Goal: Communication & Community: Share content

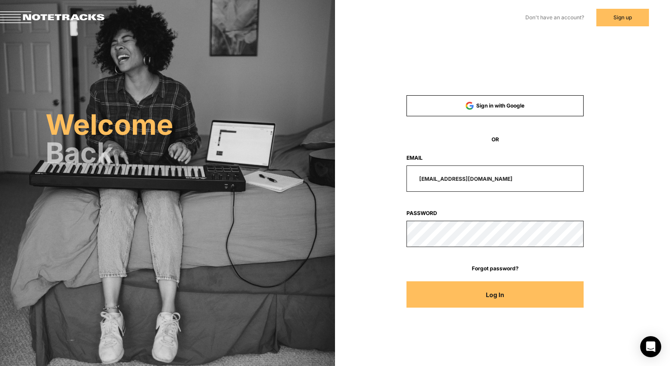
click at [501, 189] on input "[EMAIL_ADDRESS][DOMAIN_NAME]" at bounding box center [495, 178] width 177 height 26
click at [498, 179] on input "[EMAIL_ADDRESS][DOMAIN_NAME]" at bounding box center [495, 178] width 177 height 26
click at [581, 176] on input "email" at bounding box center [495, 178] width 177 height 26
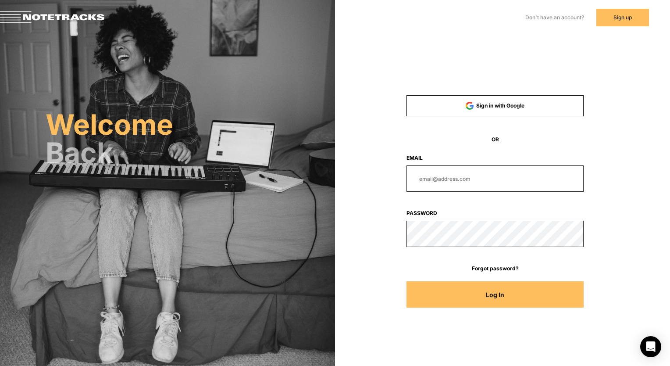
click at [620, 207] on div "Sign in with Google OR Email Password Forgot password? Log In" at bounding box center [495, 199] width 264 height 233
click at [488, 187] on input "email" at bounding box center [495, 178] width 177 height 26
paste input "[PERSON_NAME][EMAIL_ADDRESS][DOMAIN_NAME]"
type input "[PERSON_NAME][EMAIL_ADDRESS][DOMAIN_NAME]"
click at [375, 247] on div "Sign in with Google OR Email [PERSON_NAME][EMAIL_ADDRESS][DOMAIN_NAME] Password…" at bounding box center [495, 199] width 264 height 233
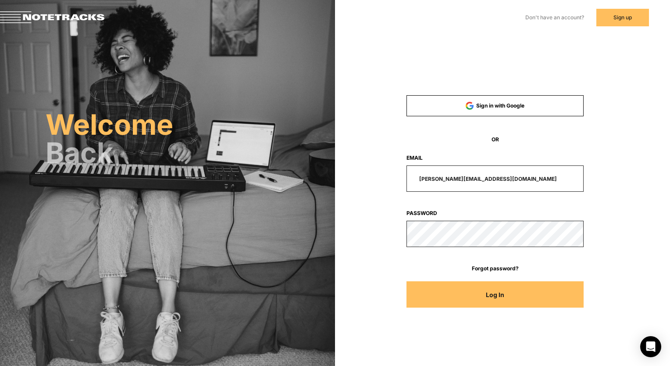
click at [454, 286] on button "Log In" at bounding box center [495, 294] width 177 height 26
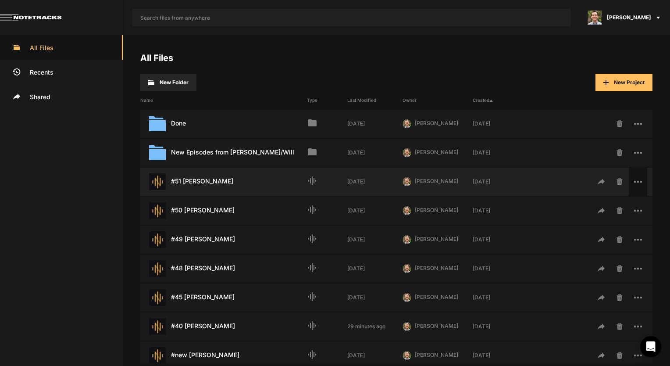
click at [631, 180] on span at bounding box center [638, 182] width 18 height 28
click at [592, 246] on span "Share" at bounding box center [592, 248] width 16 height 7
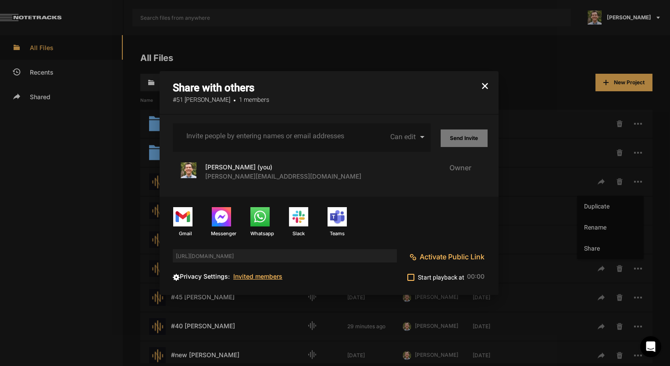
click at [229, 121] on nt-project-share-dialog "Share with others #51 [PERSON_NAME] 1 members Invite people by entering names o…" at bounding box center [329, 182] width 339 height 223
click at [228, 137] on input "Invite people by entering names or email addresses" at bounding box center [265, 136] width 159 height 8
type input "[EMAIL_ADDRESS][DOMAIN_NAME]"
click at [274, 136] on input "[EMAIL_ADDRESS][DOMAIN_NAME]" at bounding box center [265, 136] width 159 height 8
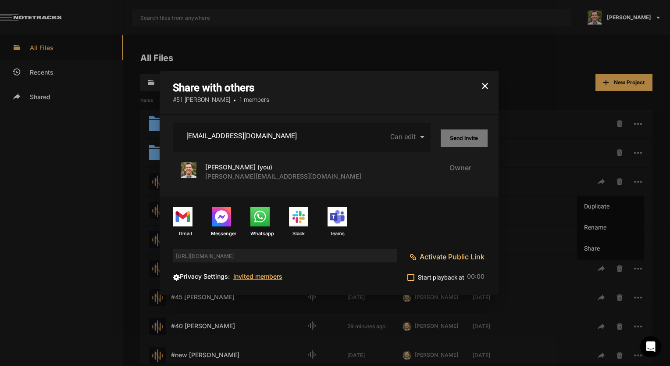
click at [274, 136] on input "[EMAIL_ADDRESS][DOMAIN_NAME]" at bounding box center [265, 136] width 159 height 8
click at [265, 135] on input "[EMAIL_ADDRESS][DOMAIN_NAME]" at bounding box center [265, 136] width 159 height 8
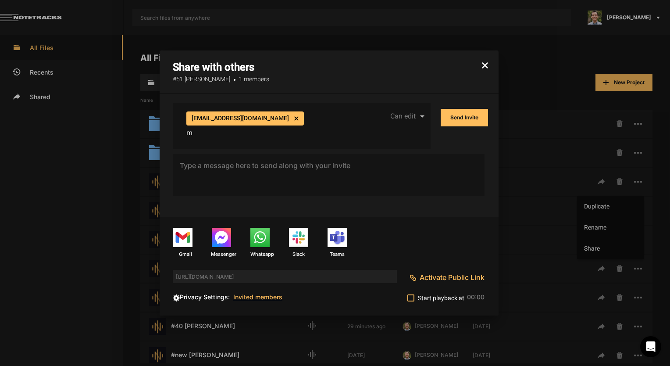
type input "[EMAIL_ADDRESS][DOMAIN_NAME]"
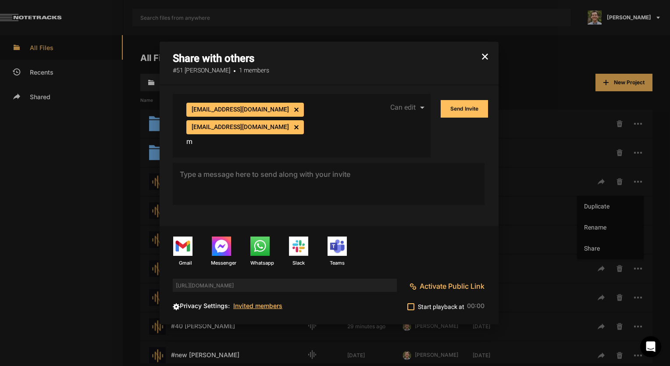
type input "m"
paste input "[EMAIL_ADDRESS][DOMAIN_NAME]"
type input "[EMAIL_ADDRESS][DOMAIN_NAME]"
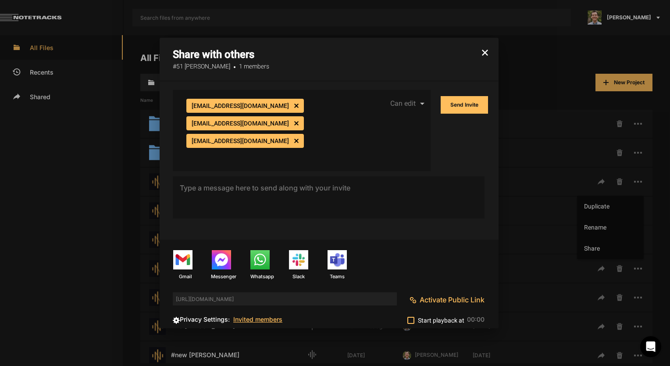
click at [472, 97] on button "Send Invite" at bounding box center [464, 105] width 47 height 18
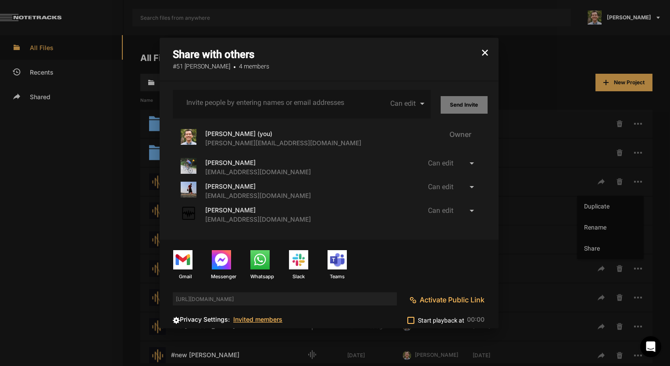
click at [488, 52] on button "button" at bounding box center [485, 48] width 27 height 21
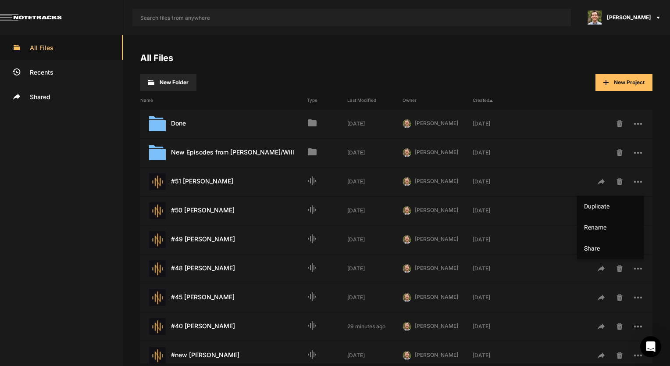
click at [628, 80] on div at bounding box center [335, 183] width 670 height 366
click at [617, 85] on span "New Project" at bounding box center [629, 82] width 31 height 7
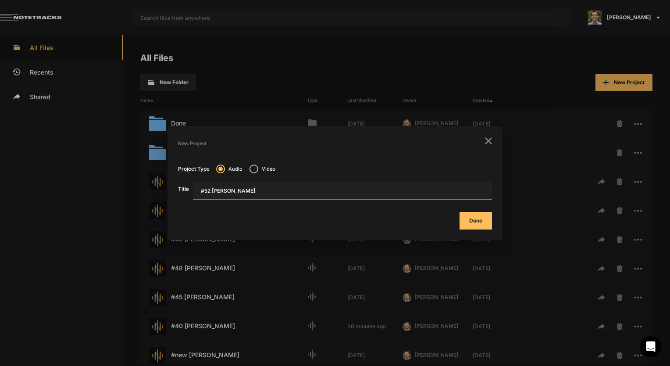
type input "#52 [PERSON_NAME]"
click at [477, 223] on button "Done" at bounding box center [476, 221] width 32 height 18
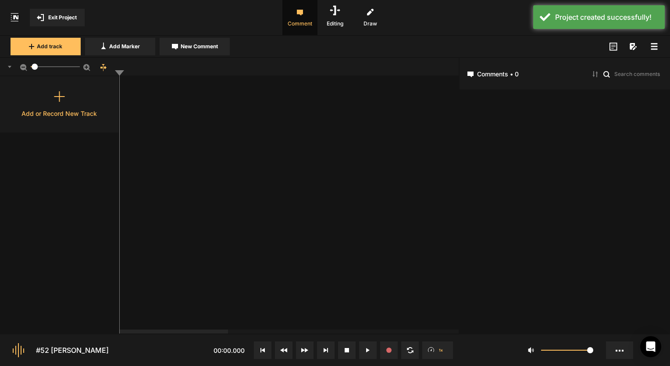
click at [42, 101] on div "Add or Record New Track" at bounding box center [59, 104] width 119 height 56
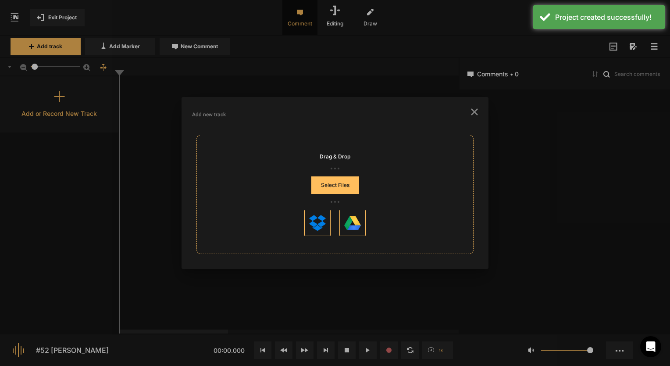
click at [352, 186] on button "Select Files" at bounding box center [336, 185] width 48 height 18
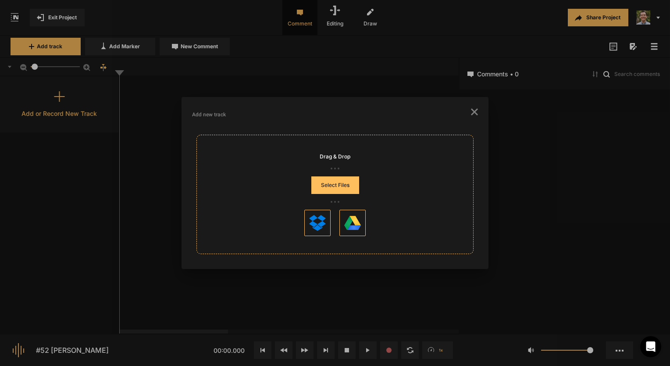
click at [335, 180] on button "Select Files" at bounding box center [336, 185] width 48 height 18
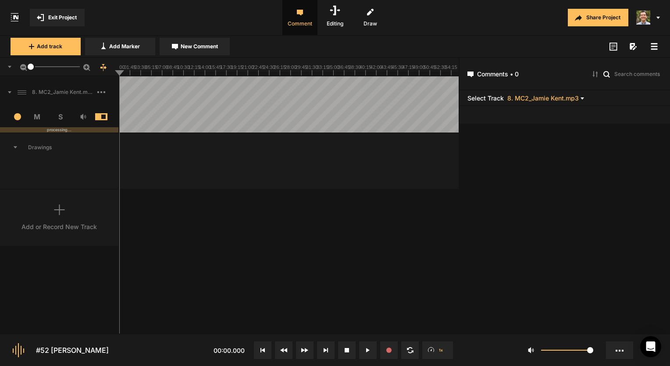
drag, startPoint x: 33, startPoint y: 66, endPoint x: 19, endPoint y: 68, distance: 14.1
click at [19, 68] on div "1" at bounding box center [59, 67] width 119 height 18
click at [319, 103] on div at bounding box center [289, 104] width 340 height 56
drag, startPoint x: 302, startPoint y: 75, endPoint x: 191, endPoint y: 89, distance: 111.5
click at [191, 89] on nt-sequencer "1" at bounding box center [229, 196] width 459 height 276
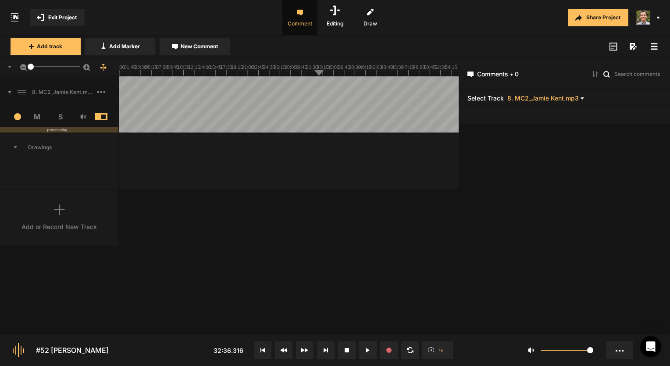
click at [172, 85] on div at bounding box center [289, 104] width 340 height 56
click at [118, 71] on div "1" at bounding box center [59, 67] width 119 height 18
click at [118, 73] on div "1" at bounding box center [59, 67] width 119 height 18
click at [123, 74] on line at bounding box center [123, 74] width 0 height 4
click at [120, 74] on line at bounding box center [120, 74] width 0 height 4
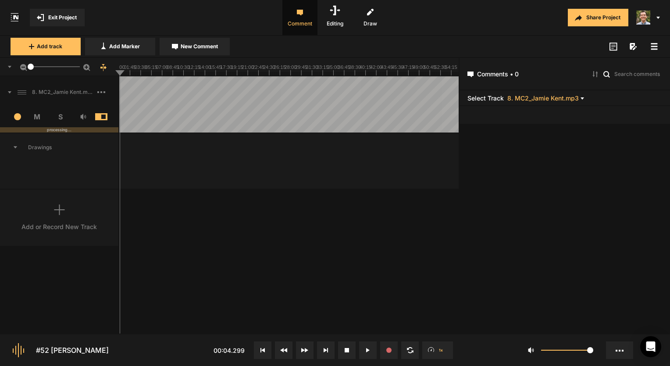
click at [267, 352] on button at bounding box center [263, 350] width 18 height 18
click at [53, 14] on span "Exit Project" at bounding box center [62, 18] width 29 height 8
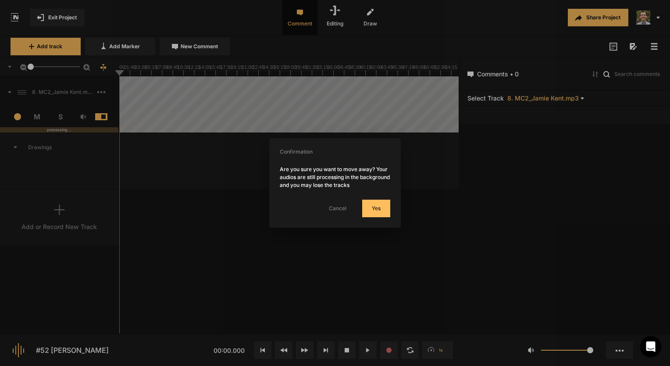
click at [373, 209] on button "Yes" at bounding box center [376, 209] width 28 height 18
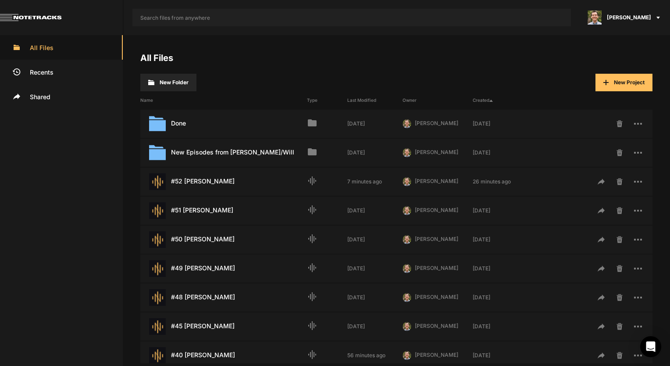
click at [637, 25] on div "[PERSON_NAME]" at bounding box center [625, 17] width 90 height 35
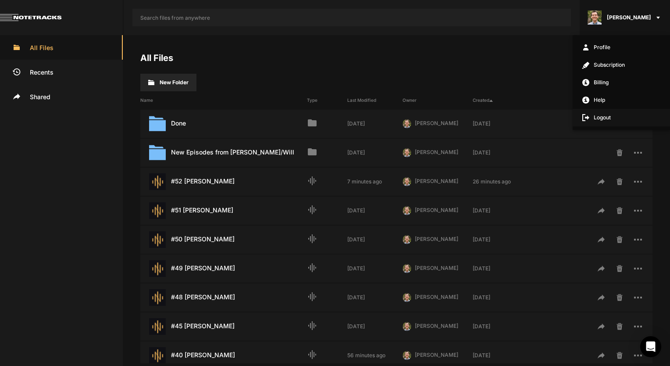
click at [596, 116] on span "Logout" at bounding box center [621, 118] width 97 height 18
